Goal: Information Seeking & Learning: Learn about a topic

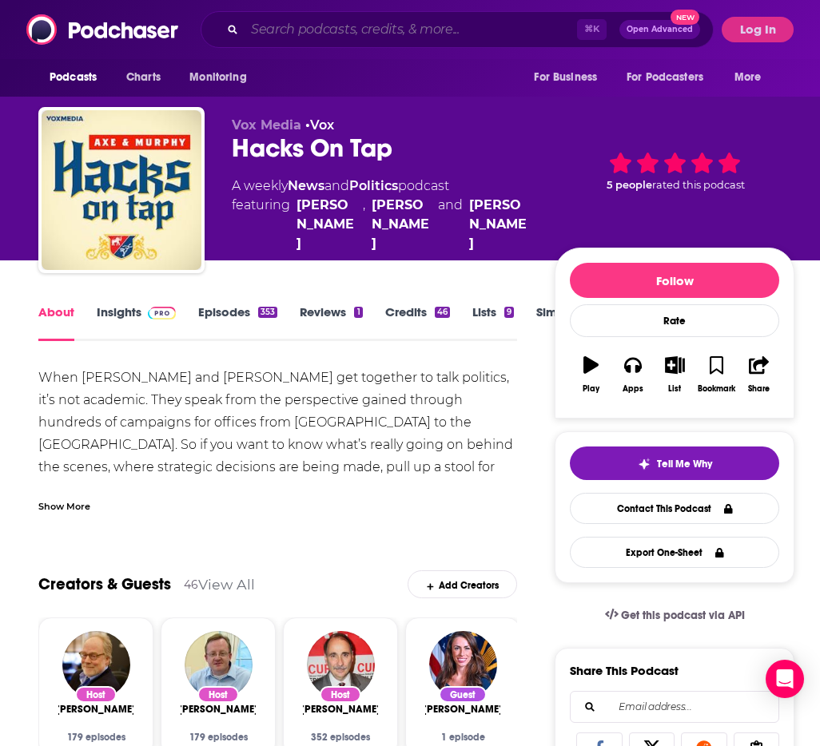
click at [288, 32] on input "Search podcasts, credits, & more..." at bounding box center [410, 30] width 332 height 26
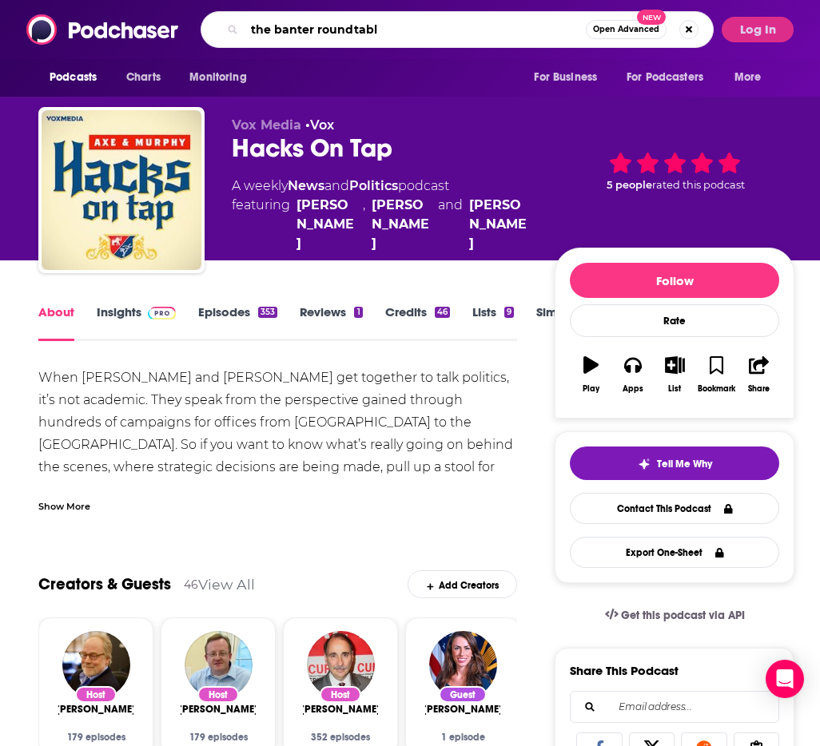
type input "the banter roundtable"
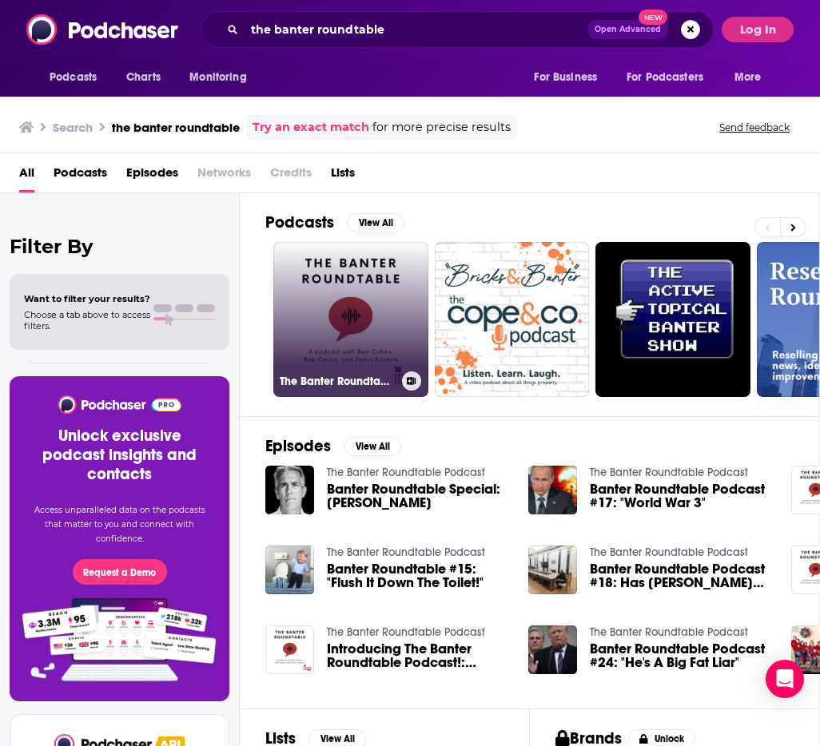
click at [360, 386] on h3 "The Banter Roundtable Podcast" at bounding box center [338, 382] width 116 height 14
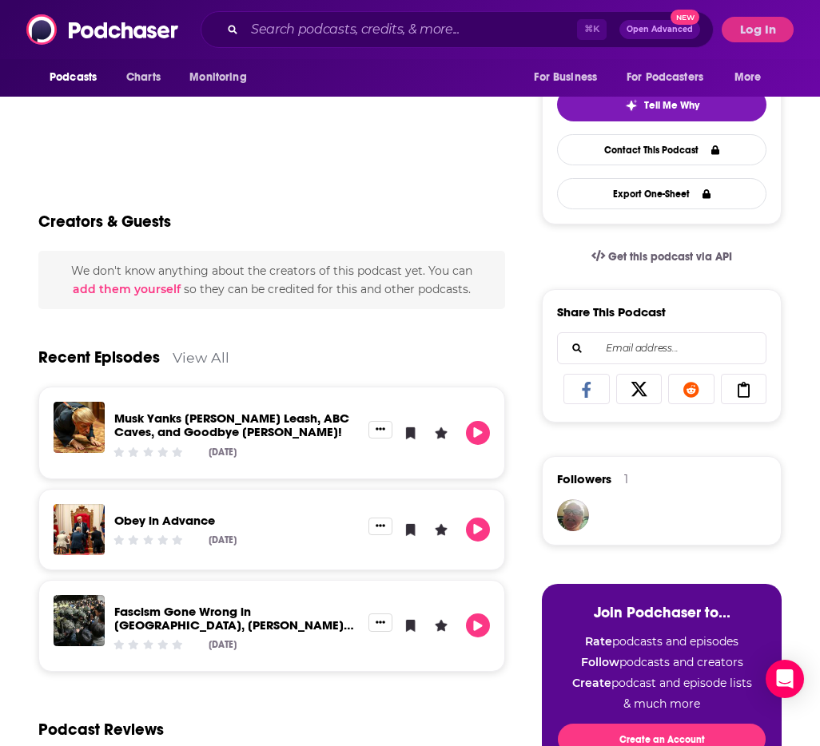
scroll to position [360, 0]
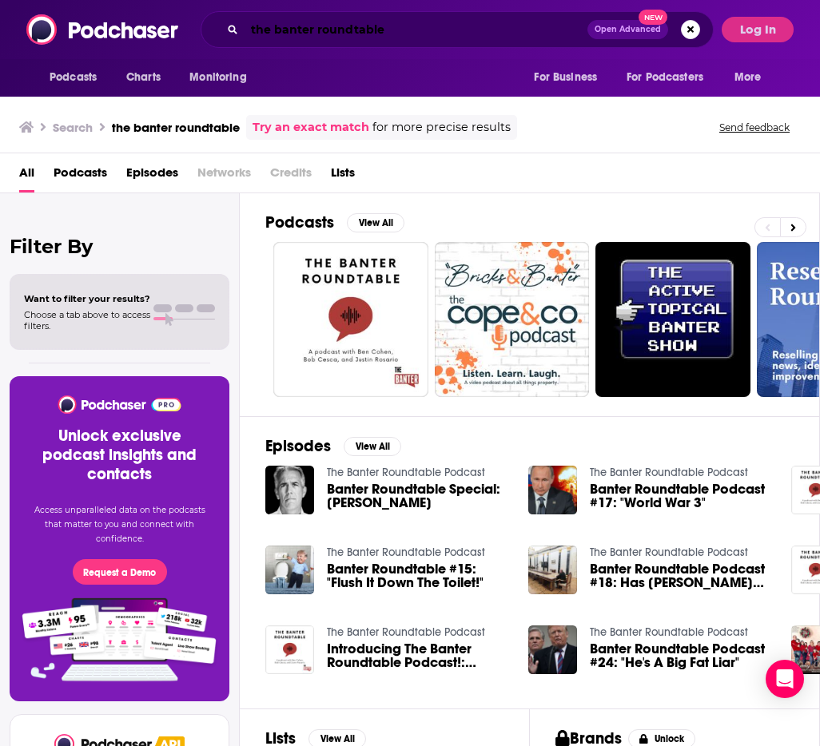
click at [355, 36] on input "the banter roundtable" at bounding box center [415, 30] width 343 height 26
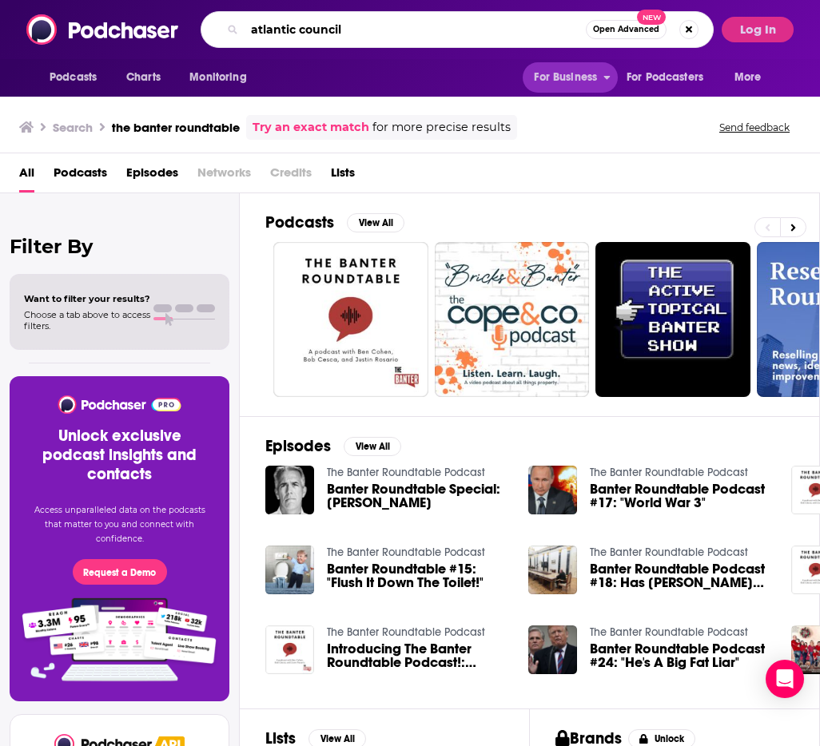
type input "atlantic council"
